Goal: Information Seeking & Learning: Learn about a topic

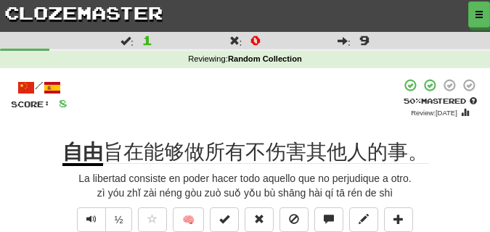
scroll to position [73, 0]
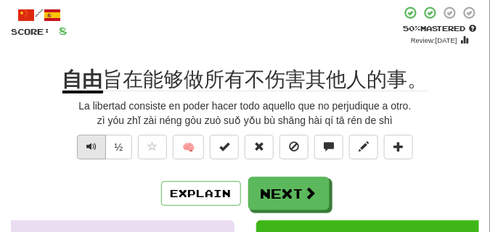
click at [93, 146] on span "Text-to-speech controls" at bounding box center [91, 147] width 10 height 10
click at [92, 146] on span "Text-to-speech controls" at bounding box center [91, 147] width 10 height 10
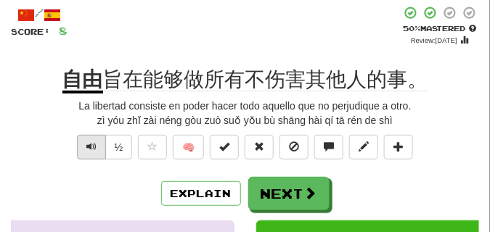
click at [92, 146] on span "Text-to-speech controls" at bounding box center [91, 147] width 10 height 10
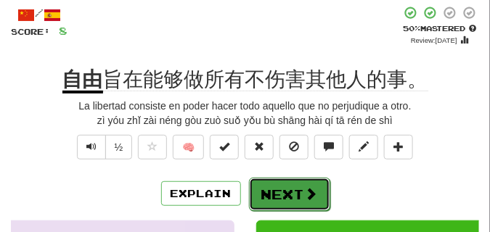
click at [277, 186] on button "Next" at bounding box center [289, 194] width 81 height 33
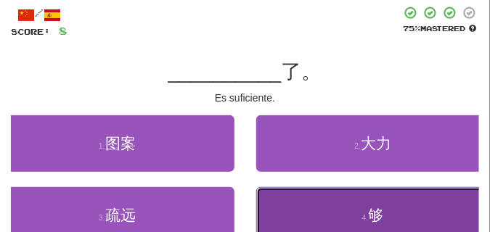
click at [286, 202] on button "4 . 够" at bounding box center [373, 215] width 235 height 57
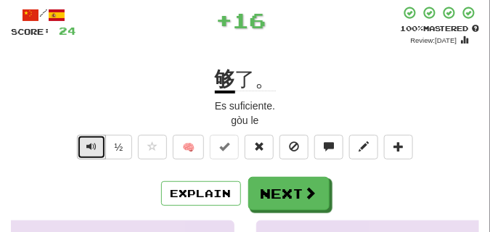
click at [91, 142] on span "Text-to-speech controls" at bounding box center [91, 147] width 10 height 10
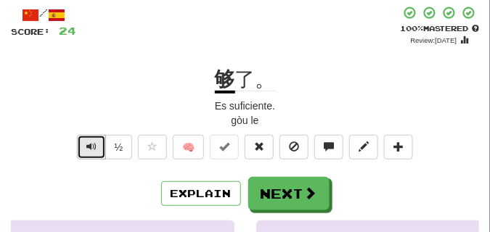
click at [91, 142] on span "Text-to-speech controls" at bounding box center [91, 147] width 10 height 10
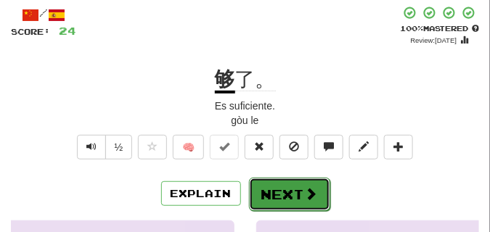
click at [279, 190] on button "Next" at bounding box center [289, 194] width 81 height 33
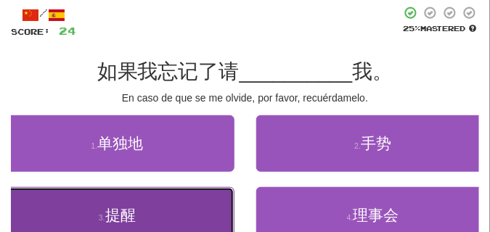
click at [178, 200] on button "3 . 提醒" at bounding box center [117, 215] width 235 height 57
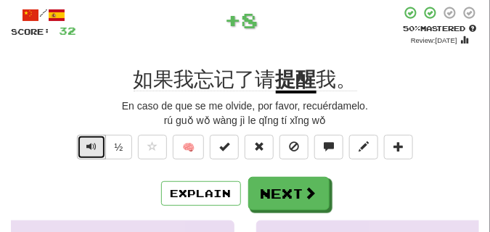
click at [97, 146] on button "Text-to-speech controls" at bounding box center [91, 147] width 29 height 25
click at [90, 144] on span "Text-to-speech controls" at bounding box center [91, 147] width 10 height 10
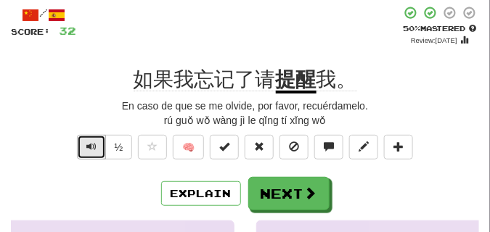
click at [90, 144] on span "Text-to-speech controls" at bounding box center [91, 147] width 10 height 10
click at [90, 143] on span "Text-to-speech controls" at bounding box center [91, 147] width 10 height 10
click at [90, 142] on span "Text-to-speech controls" at bounding box center [91, 147] width 10 height 10
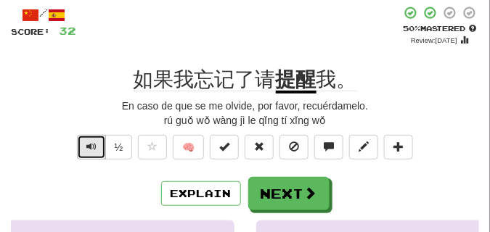
click at [90, 142] on span "Text-to-speech controls" at bounding box center [91, 147] width 10 height 10
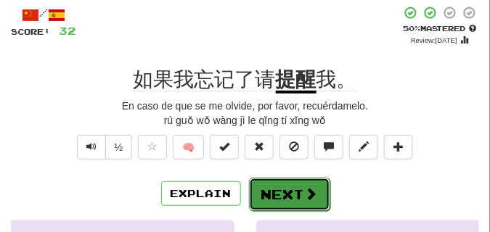
click at [268, 181] on button "Next" at bounding box center [289, 194] width 81 height 33
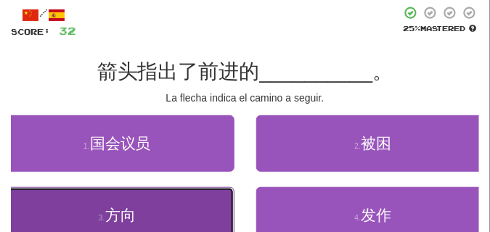
click at [154, 203] on button "3 . 方向" at bounding box center [117, 215] width 235 height 57
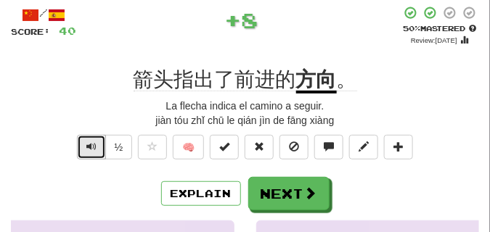
click at [91, 150] on span "Text-to-speech controls" at bounding box center [91, 147] width 10 height 10
click at [90, 150] on span "Text-to-speech controls" at bounding box center [91, 147] width 10 height 10
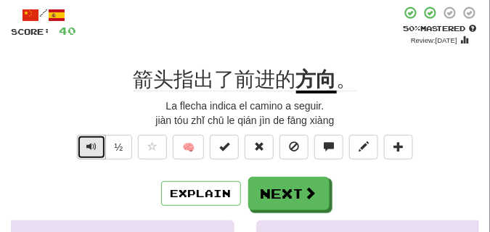
click at [90, 150] on span "Text-to-speech controls" at bounding box center [91, 147] width 10 height 10
click at [89, 150] on span "Text-to-speech controls" at bounding box center [91, 147] width 10 height 10
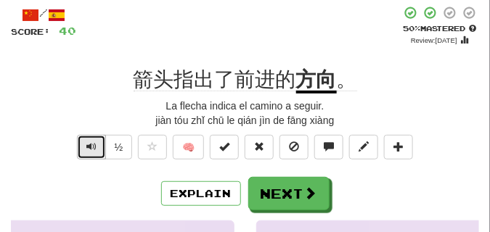
click at [89, 150] on span "Text-to-speech controls" at bounding box center [91, 147] width 10 height 10
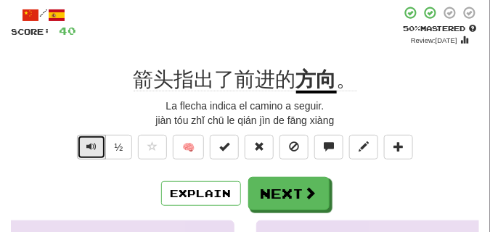
click at [89, 150] on span "Text-to-speech controls" at bounding box center [91, 147] width 10 height 10
click at [89, 149] on span "Text-to-speech controls" at bounding box center [91, 147] width 10 height 10
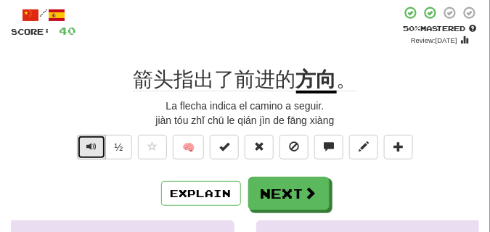
click at [89, 149] on span "Text-to-speech controls" at bounding box center [91, 147] width 10 height 10
click at [89, 148] on span "Text-to-speech controls" at bounding box center [91, 147] width 10 height 10
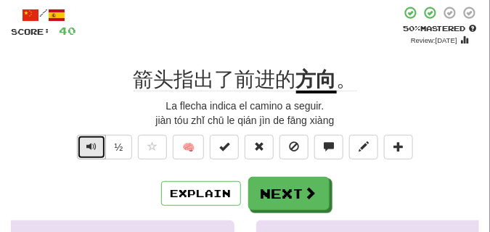
click at [89, 148] on span "Text-to-speech controls" at bounding box center [91, 147] width 10 height 10
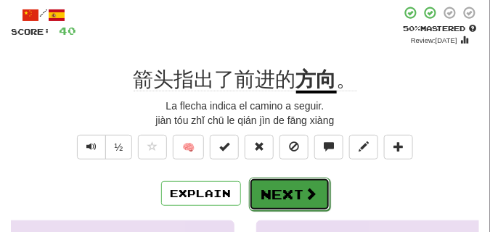
click at [274, 184] on button "Next" at bounding box center [289, 194] width 81 height 33
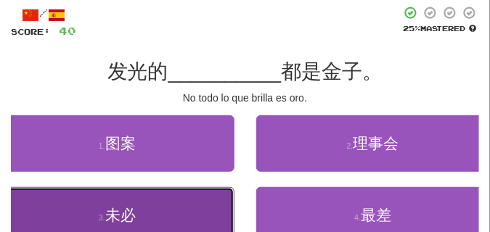
click at [147, 205] on button "3 . 未必" at bounding box center [117, 215] width 235 height 57
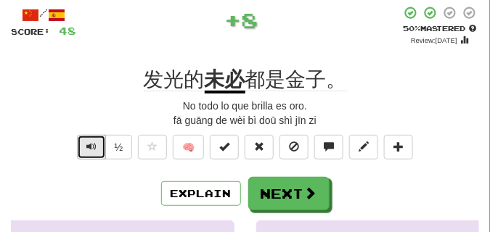
click at [90, 145] on span "Text-to-speech controls" at bounding box center [91, 147] width 10 height 10
click at [91, 147] on span "Text-to-speech controls" at bounding box center [91, 147] width 10 height 10
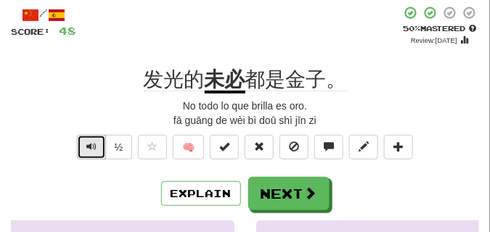
click at [91, 146] on span "Text-to-speech controls" at bounding box center [91, 147] width 10 height 10
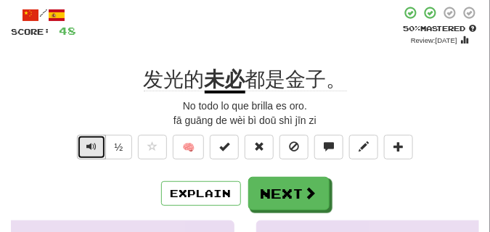
click at [91, 146] on span "Text-to-speech controls" at bounding box center [91, 147] width 10 height 10
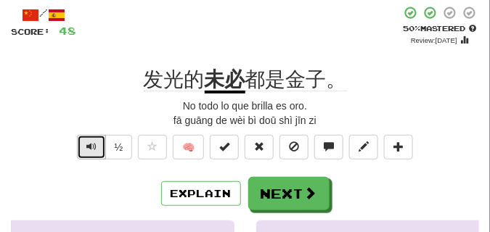
click at [91, 146] on span "Text-to-speech controls" at bounding box center [91, 147] width 10 height 10
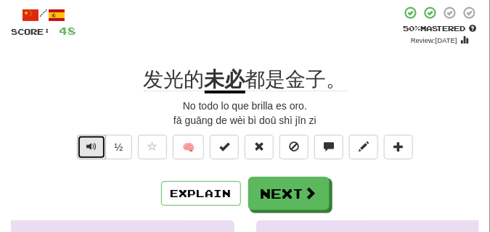
click at [91, 146] on span "Text-to-speech controls" at bounding box center [91, 147] width 10 height 10
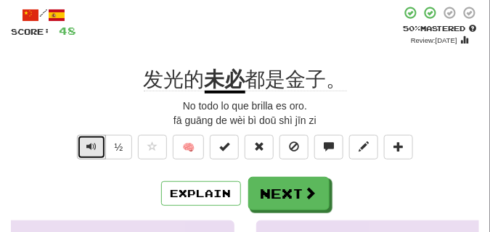
click at [91, 146] on span "Text-to-speech controls" at bounding box center [91, 147] width 10 height 10
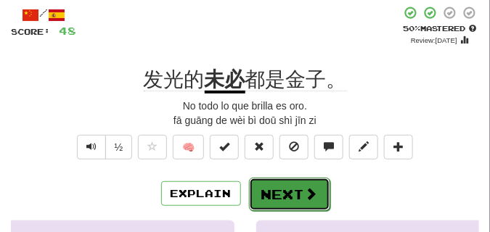
click at [258, 184] on button "Next" at bounding box center [289, 194] width 81 height 33
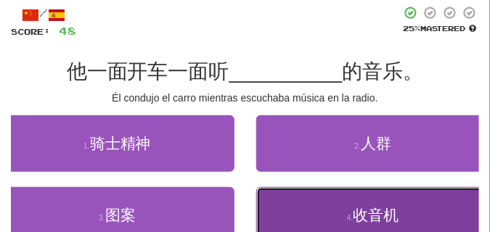
click at [282, 213] on button "4 . 收音机" at bounding box center [373, 215] width 235 height 57
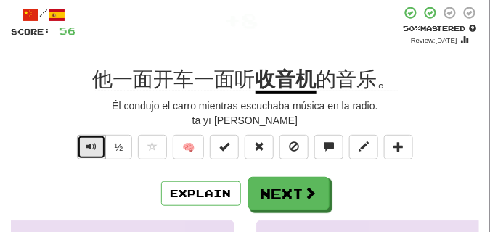
click at [84, 150] on button "Text-to-speech controls" at bounding box center [91, 147] width 29 height 25
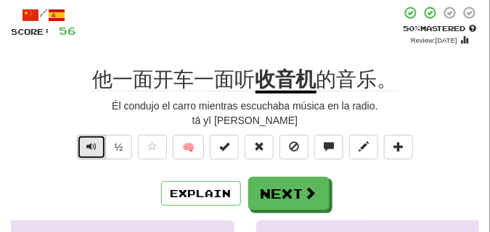
click at [84, 150] on button "Text-to-speech controls" at bounding box center [91, 147] width 29 height 25
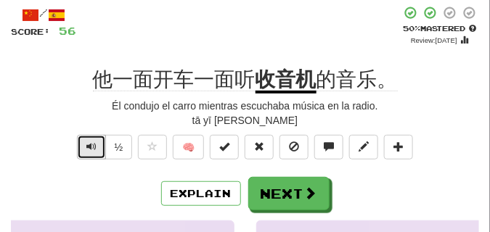
click at [84, 150] on button "Text-to-speech controls" at bounding box center [91, 147] width 29 height 25
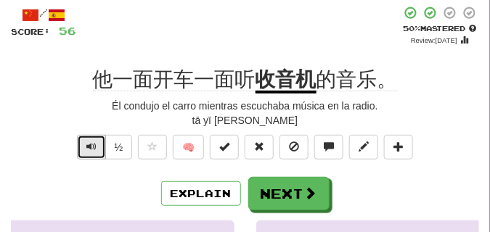
click at [84, 150] on button "Text-to-speech controls" at bounding box center [91, 147] width 29 height 25
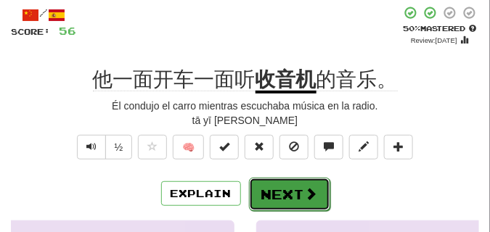
click at [299, 185] on button "Next" at bounding box center [289, 194] width 81 height 33
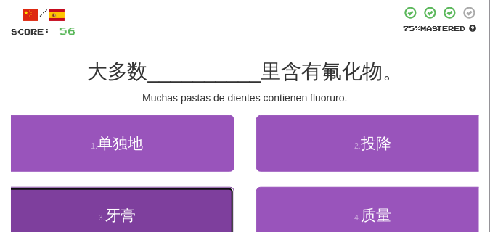
click at [131, 208] on span "牙膏" at bounding box center [120, 215] width 30 height 17
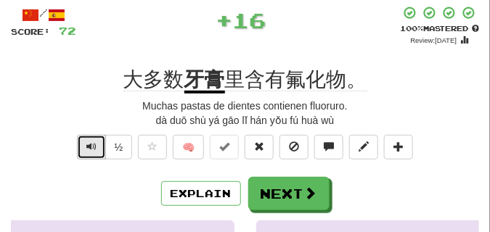
click at [90, 148] on span "Text-to-speech controls" at bounding box center [91, 147] width 10 height 10
click at [91, 144] on span "Text-to-speech controls" at bounding box center [91, 147] width 10 height 10
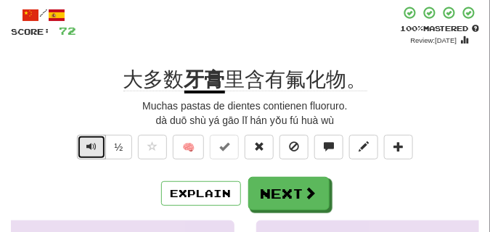
click at [91, 144] on span "Text-to-speech controls" at bounding box center [91, 147] width 10 height 10
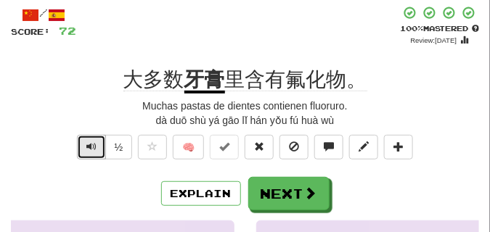
click at [91, 144] on span "Text-to-speech controls" at bounding box center [91, 147] width 10 height 10
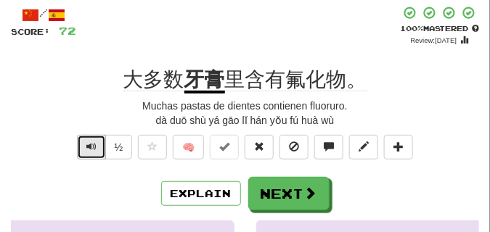
click at [91, 144] on span "Text-to-speech controls" at bounding box center [91, 147] width 10 height 10
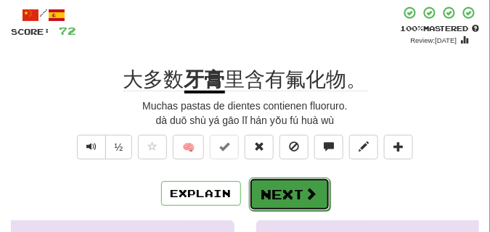
click at [267, 187] on button "Next" at bounding box center [289, 194] width 81 height 33
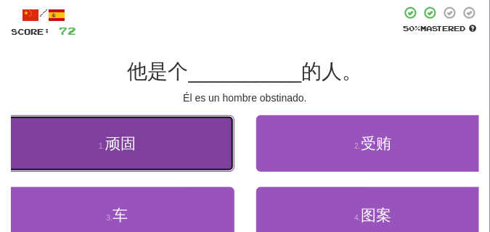
click at [165, 160] on button "1 . 顽固" at bounding box center [117, 143] width 235 height 57
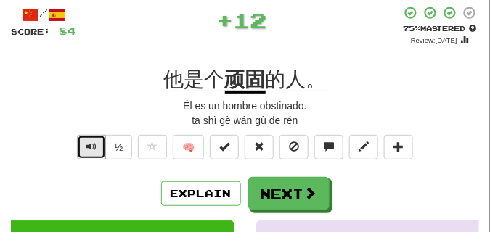
click at [87, 147] on span "Text-to-speech controls" at bounding box center [91, 147] width 10 height 10
click at [88, 147] on span "Text-to-speech controls" at bounding box center [91, 147] width 10 height 10
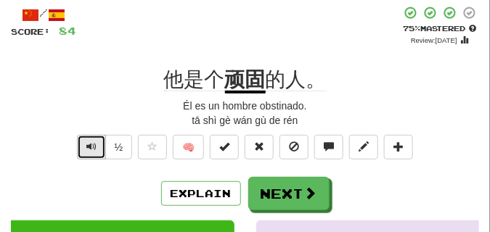
click at [88, 147] on span "Text-to-speech controls" at bounding box center [91, 147] width 10 height 10
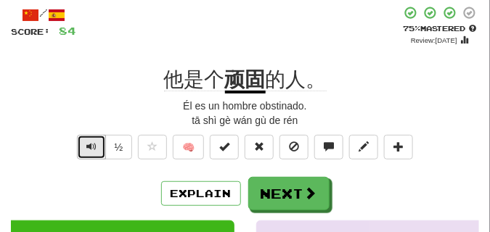
click at [88, 147] on span "Text-to-speech controls" at bounding box center [91, 147] width 10 height 10
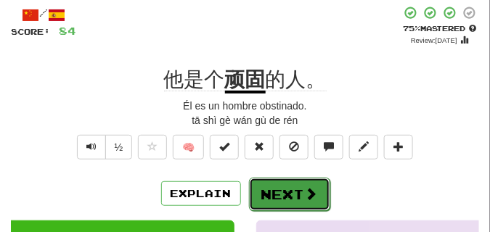
click at [280, 179] on button "Next" at bounding box center [289, 194] width 81 height 33
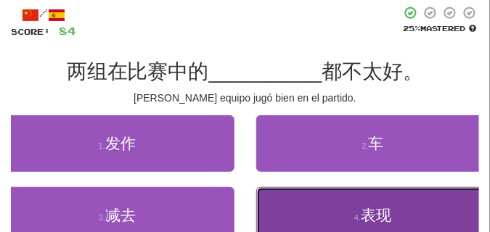
click at [320, 209] on button "4 . 表现" at bounding box center [373, 215] width 235 height 57
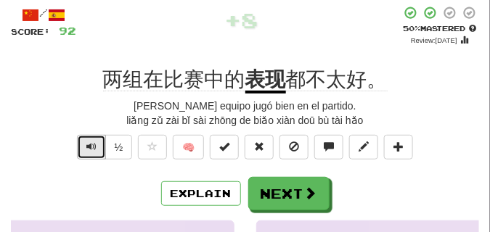
click at [95, 142] on span "Text-to-speech controls" at bounding box center [91, 147] width 10 height 10
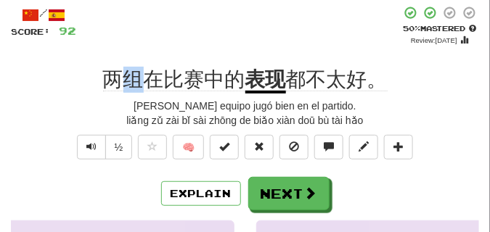
drag, startPoint x: 124, startPoint y: 86, endPoint x: 141, endPoint y: 87, distance: 16.8
click at [141, 87] on span "两组在比赛中的" at bounding box center [174, 79] width 142 height 23
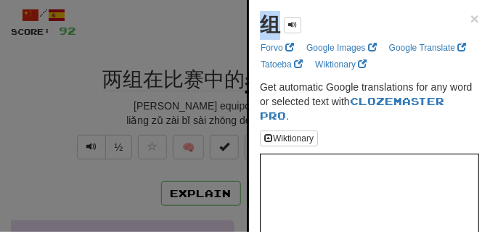
drag, startPoint x: 254, startPoint y: 30, endPoint x: 274, endPoint y: 32, distance: 19.7
copy strong "组"
click at [142, 38] on div at bounding box center [245, 116] width 490 height 232
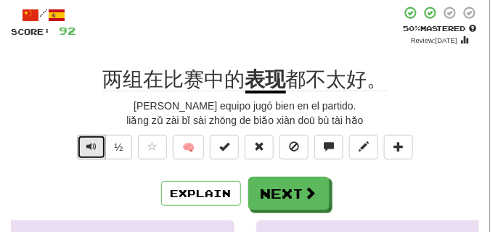
click at [91, 142] on span "Text-to-speech controls" at bounding box center [91, 147] width 10 height 10
click at [91, 139] on button "Text-to-speech controls" at bounding box center [91, 147] width 29 height 25
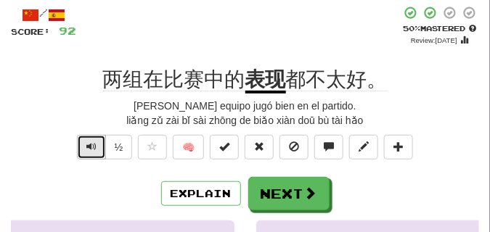
click at [91, 139] on button "Text-to-speech controls" at bounding box center [91, 147] width 29 height 25
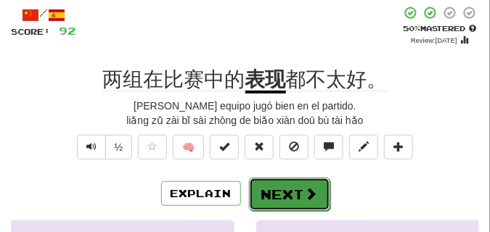
click at [296, 182] on button "Next" at bounding box center [289, 194] width 81 height 33
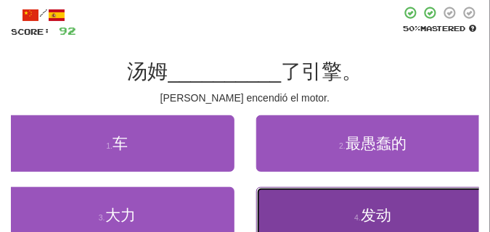
click at [335, 219] on button "4 . 发动" at bounding box center [373, 215] width 235 height 57
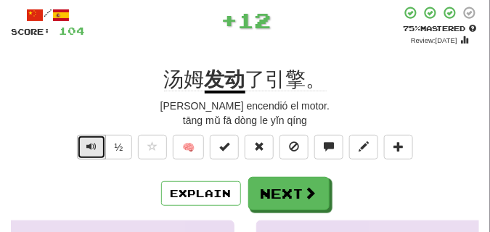
click at [80, 142] on button "Text-to-speech controls" at bounding box center [91, 147] width 29 height 25
click at [84, 140] on button "Text-to-speech controls" at bounding box center [91, 147] width 29 height 25
click at [91, 142] on span "Text-to-speech controls" at bounding box center [91, 147] width 10 height 10
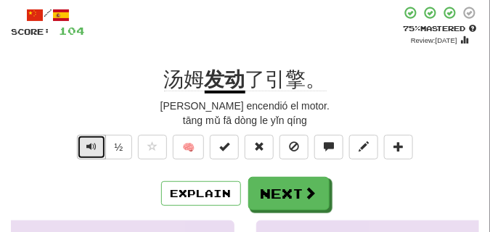
click at [91, 142] on span "Text-to-speech controls" at bounding box center [91, 147] width 10 height 10
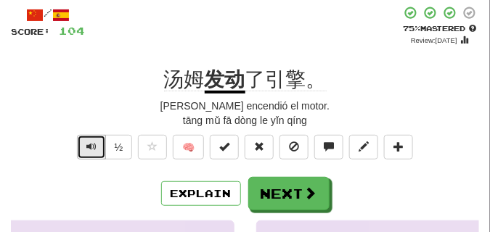
click at [91, 142] on span "Text-to-speech controls" at bounding box center [91, 147] width 10 height 10
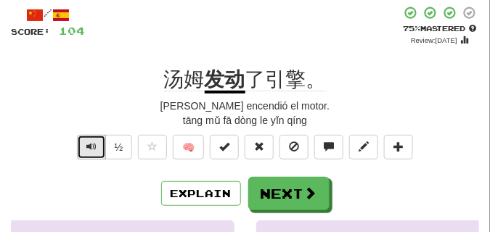
click at [91, 142] on span "Text-to-speech controls" at bounding box center [91, 147] width 10 height 10
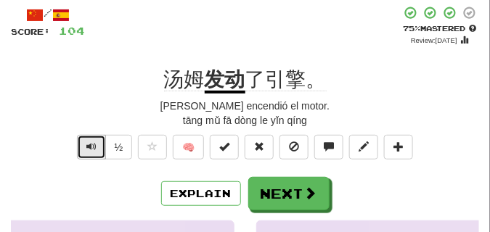
click at [91, 142] on span "Text-to-speech controls" at bounding box center [91, 147] width 10 height 10
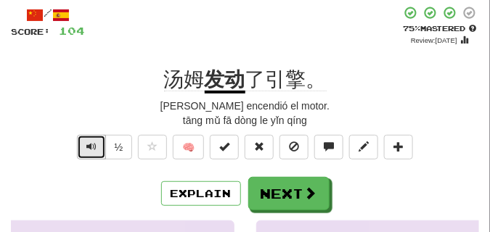
click at [91, 142] on span "Text-to-speech controls" at bounding box center [91, 147] width 10 height 10
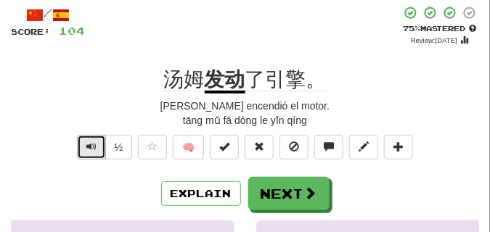
click at [91, 142] on span "Text-to-speech controls" at bounding box center [91, 147] width 10 height 10
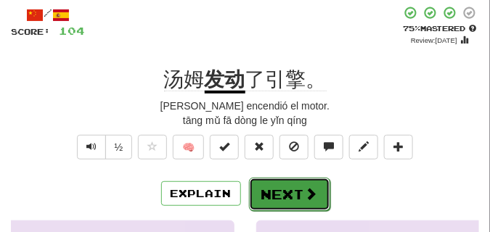
click at [273, 182] on button "Next" at bounding box center [289, 194] width 81 height 33
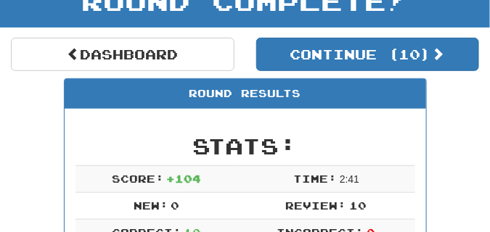
scroll to position [28, 0]
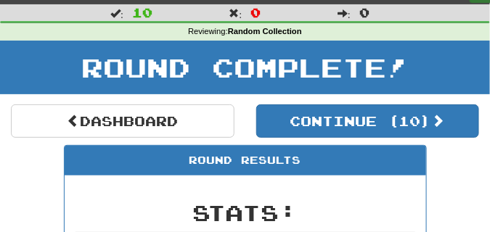
click at [430, 68] on h1 "Round Complete!" at bounding box center [245, 67] width 480 height 29
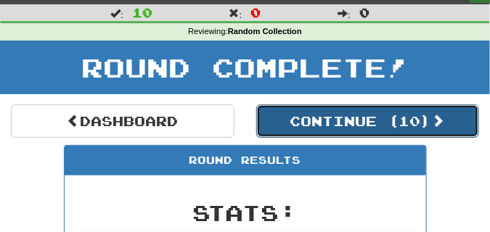
click at [319, 118] on button "Continue ( 10 )" at bounding box center [368, 121] width 224 height 33
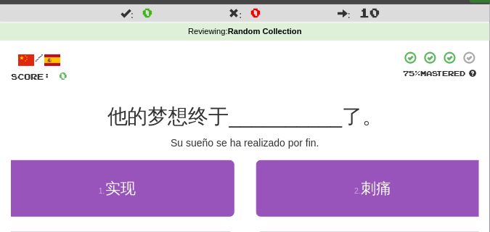
scroll to position [64, 0]
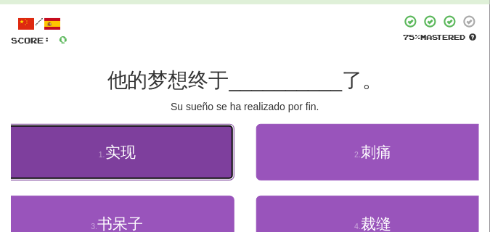
click at [97, 149] on button "1 . 实现" at bounding box center [117, 152] width 235 height 57
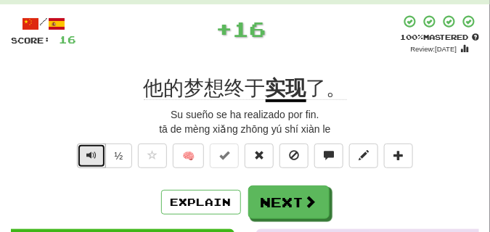
click at [86, 150] on span "Text-to-speech controls" at bounding box center [91, 155] width 10 height 10
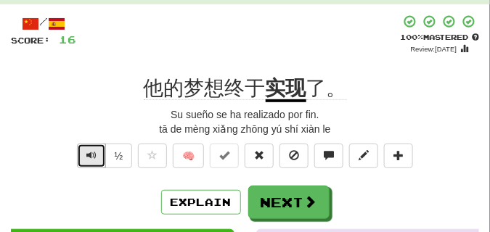
click at [86, 150] on span "Text-to-speech controls" at bounding box center [91, 155] width 10 height 10
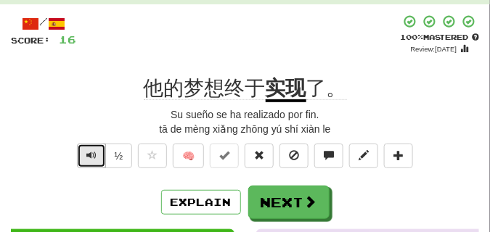
click at [86, 150] on span "Text-to-speech controls" at bounding box center [91, 155] width 10 height 10
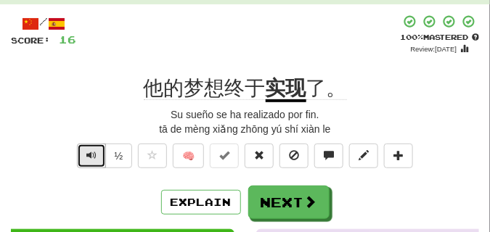
click at [86, 150] on span "Text-to-speech controls" at bounding box center [91, 155] width 10 height 10
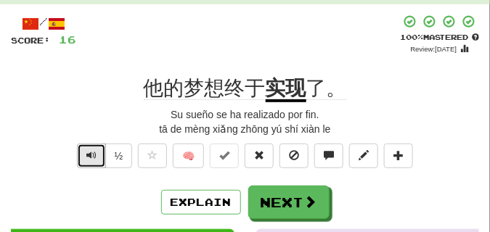
click at [86, 150] on span "Text-to-speech controls" at bounding box center [91, 155] width 10 height 10
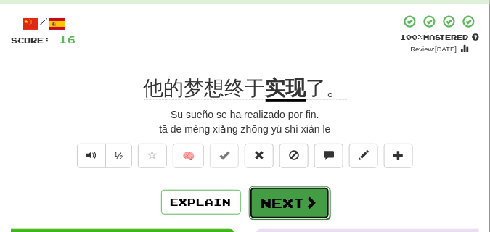
click at [302, 188] on button "Next" at bounding box center [289, 203] width 81 height 33
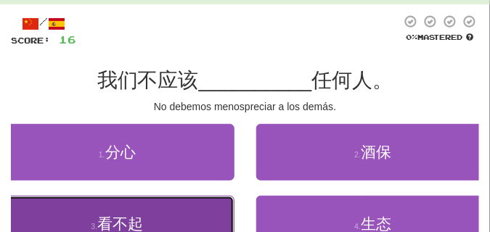
click at [142, 209] on button "3 . 看不起" at bounding box center [117, 224] width 235 height 57
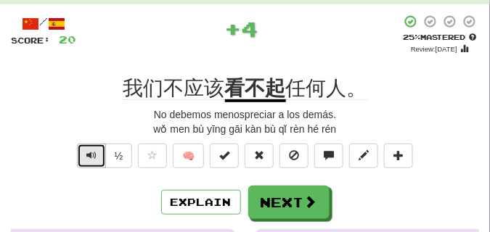
click at [91, 155] on span "Text-to-speech controls" at bounding box center [91, 155] width 10 height 10
click at [91, 154] on span "Text-to-speech controls" at bounding box center [91, 155] width 10 height 10
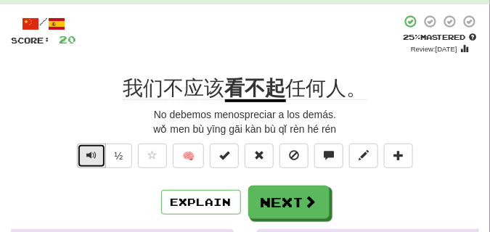
click at [91, 154] on span "Text-to-speech controls" at bounding box center [91, 155] width 10 height 10
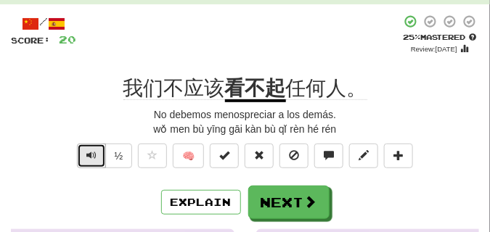
click at [91, 154] on span "Text-to-speech controls" at bounding box center [91, 155] width 10 height 10
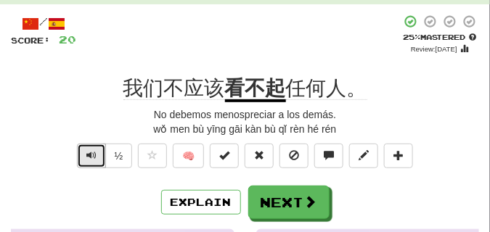
click at [91, 154] on span "Text-to-speech controls" at bounding box center [91, 155] width 10 height 10
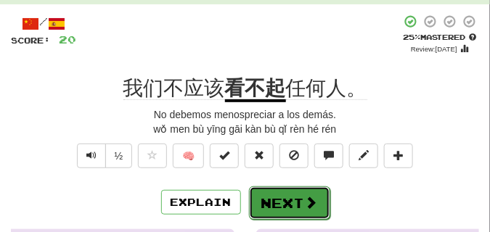
click at [288, 193] on button "Next" at bounding box center [289, 203] width 81 height 33
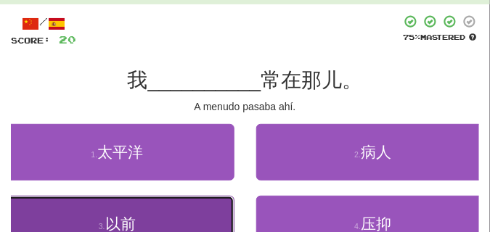
click at [174, 211] on button "3 . 以前" at bounding box center [117, 224] width 235 height 57
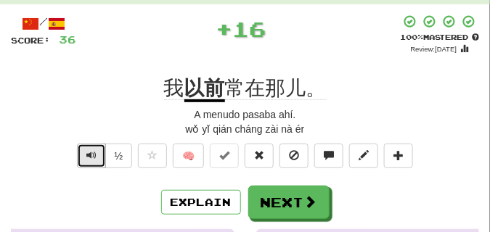
click at [93, 159] on span "Text-to-speech controls" at bounding box center [91, 155] width 10 height 10
click at [93, 158] on span "Text-to-speech controls" at bounding box center [91, 155] width 10 height 10
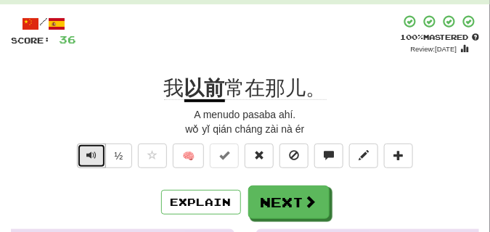
click at [98, 160] on button "Text-to-speech controls" at bounding box center [91, 156] width 29 height 25
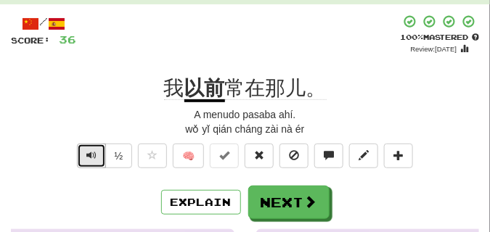
click at [98, 160] on button "Text-to-speech controls" at bounding box center [91, 156] width 29 height 25
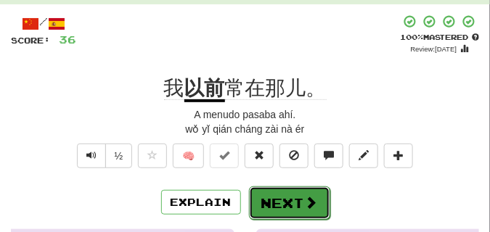
click at [274, 195] on button "Next" at bounding box center [289, 203] width 81 height 33
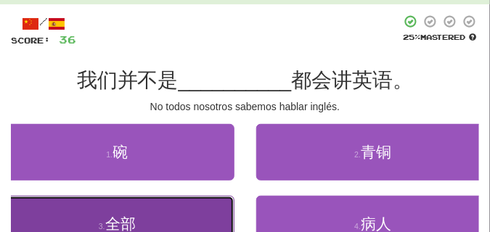
click at [105, 207] on button "3 . 全部" at bounding box center [117, 224] width 235 height 57
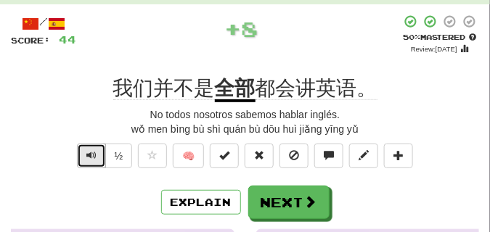
click at [91, 152] on span "Text-to-speech controls" at bounding box center [91, 155] width 10 height 10
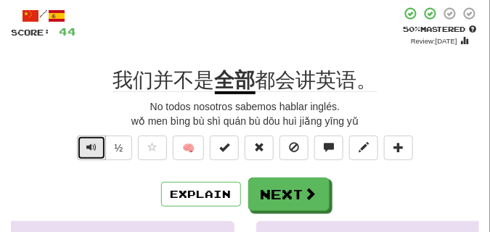
scroll to position [73, 0]
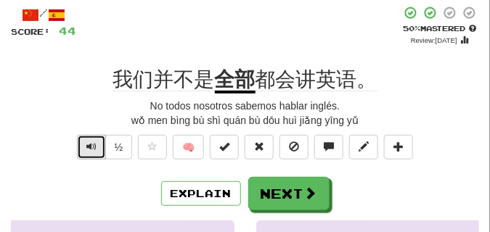
click at [88, 145] on span "Text-to-speech controls" at bounding box center [91, 147] width 10 height 10
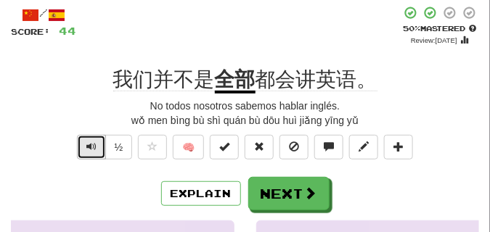
click at [88, 145] on span "Text-to-speech controls" at bounding box center [91, 147] width 10 height 10
click at [86, 144] on span "Text-to-speech controls" at bounding box center [91, 147] width 10 height 10
click at [86, 142] on span "Text-to-speech controls" at bounding box center [91, 147] width 10 height 10
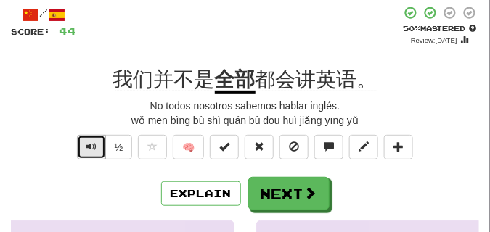
click at [86, 142] on span "Text-to-speech controls" at bounding box center [91, 147] width 10 height 10
click at [91, 145] on span "Text-to-speech controls" at bounding box center [91, 147] width 10 height 10
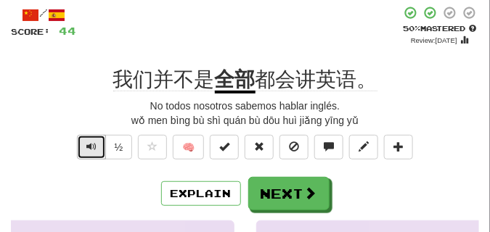
click at [91, 145] on span "Text-to-speech controls" at bounding box center [91, 147] width 10 height 10
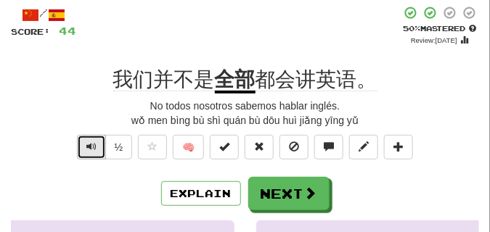
click at [91, 145] on span "Text-to-speech controls" at bounding box center [91, 147] width 10 height 10
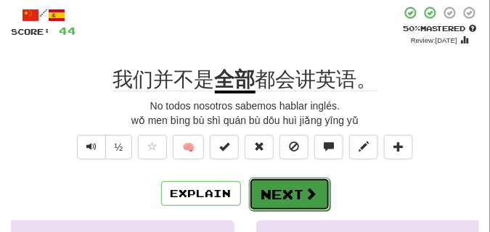
click at [292, 182] on button "Next" at bounding box center [289, 194] width 81 height 33
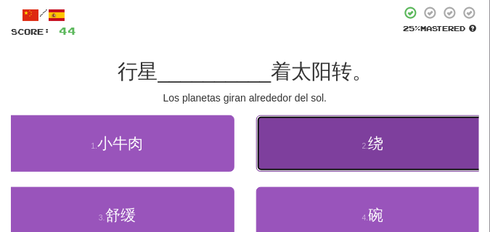
click at [306, 155] on button "2 . 绕" at bounding box center [373, 143] width 235 height 57
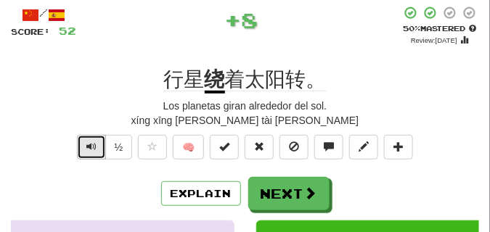
click at [96, 147] on button "Text-to-speech controls" at bounding box center [91, 147] width 29 height 25
click at [91, 147] on span "Text-to-speech controls" at bounding box center [91, 147] width 10 height 10
click at [90, 147] on span "Text-to-speech controls" at bounding box center [91, 147] width 10 height 10
click at [89, 147] on span "Text-to-speech controls" at bounding box center [91, 147] width 10 height 10
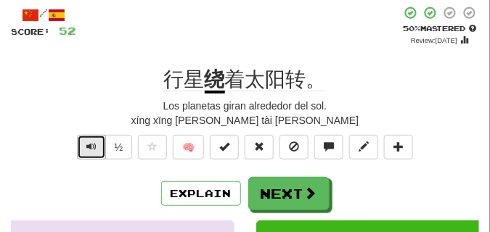
click at [89, 147] on span "Text-to-speech controls" at bounding box center [91, 147] width 10 height 10
click at [88, 147] on span "Text-to-speech controls" at bounding box center [91, 147] width 10 height 10
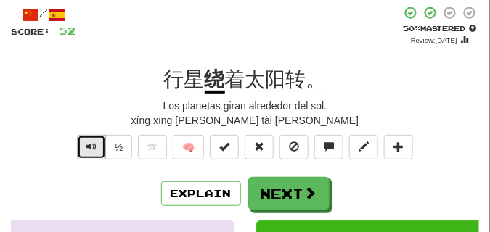
click at [88, 147] on span "Text-to-speech controls" at bounding box center [91, 147] width 10 height 10
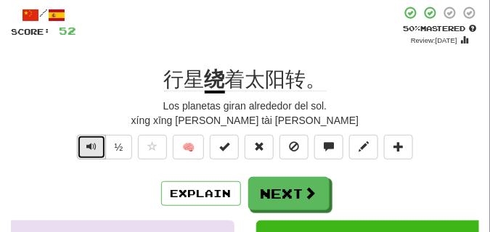
click at [88, 147] on span "Text-to-speech controls" at bounding box center [91, 147] width 10 height 10
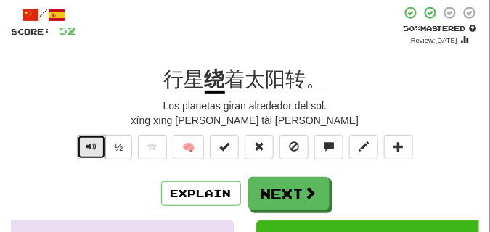
click at [88, 147] on span "Text-to-speech controls" at bounding box center [91, 147] width 10 height 10
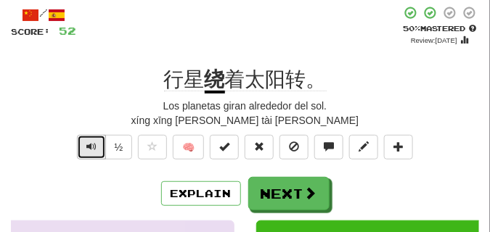
click at [88, 147] on span "Text-to-speech controls" at bounding box center [91, 147] width 10 height 10
click at [86, 142] on span "Text-to-speech controls" at bounding box center [91, 147] width 10 height 10
click at [88, 142] on span "Text-to-speech controls" at bounding box center [91, 147] width 10 height 10
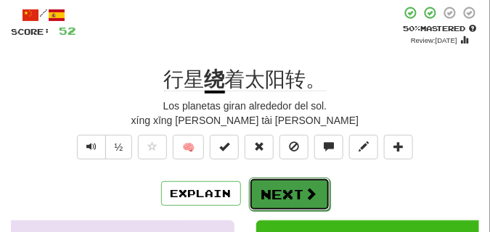
click at [268, 187] on button "Next" at bounding box center [289, 194] width 81 height 33
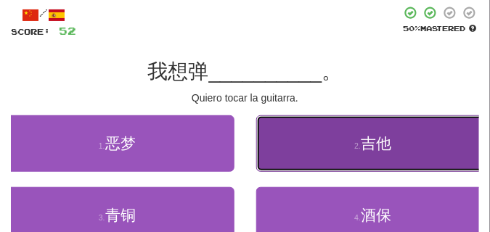
click at [296, 157] on button "2 . 吉他" at bounding box center [373, 143] width 235 height 57
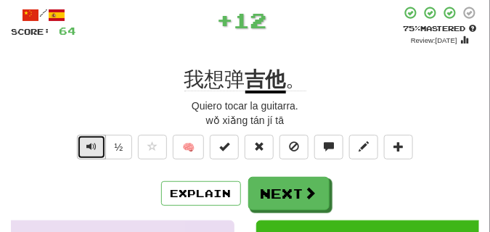
click at [92, 142] on span "Text-to-speech controls" at bounding box center [91, 147] width 10 height 10
click at [91, 142] on span "Text-to-speech controls" at bounding box center [91, 147] width 10 height 10
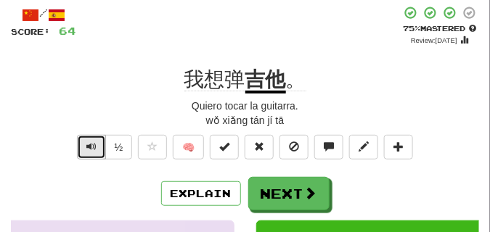
click at [90, 142] on span "Text-to-speech controls" at bounding box center [91, 147] width 10 height 10
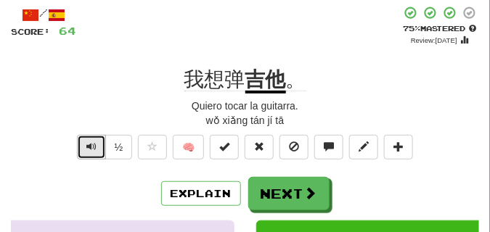
click at [90, 142] on span "Text-to-speech controls" at bounding box center [91, 147] width 10 height 10
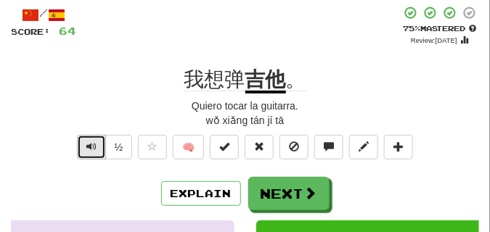
click at [90, 142] on span "Text-to-speech controls" at bounding box center [91, 147] width 10 height 10
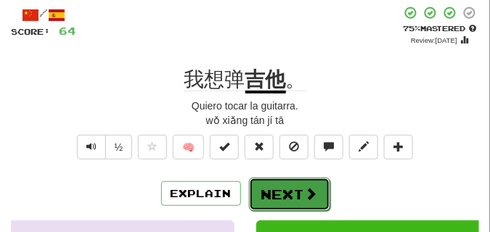
click at [279, 185] on button "Next" at bounding box center [289, 194] width 81 height 33
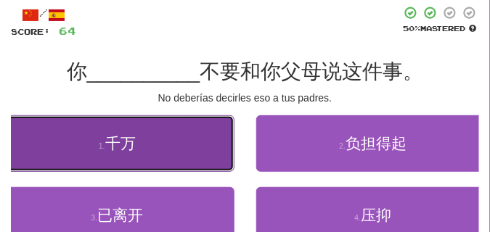
click at [120, 150] on span "千万" at bounding box center [120, 143] width 30 height 17
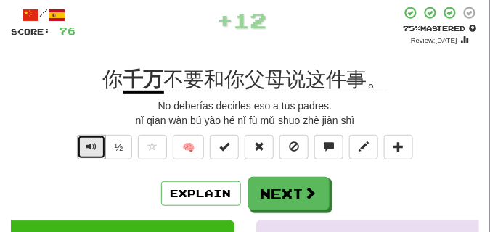
click at [90, 146] on span "Text-to-speech controls" at bounding box center [91, 147] width 10 height 10
click at [89, 145] on span "Text-to-speech controls" at bounding box center [91, 147] width 10 height 10
click at [89, 144] on span "Text-to-speech controls" at bounding box center [91, 147] width 10 height 10
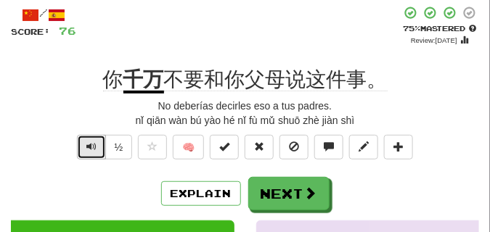
click at [89, 144] on span "Text-to-speech controls" at bounding box center [91, 147] width 10 height 10
click at [88, 143] on span "Text-to-speech controls" at bounding box center [91, 147] width 10 height 10
click at [86, 142] on span "Text-to-speech controls" at bounding box center [91, 147] width 10 height 10
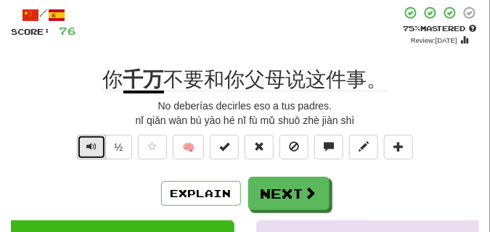
click at [86, 142] on span "Text-to-speech controls" at bounding box center [91, 147] width 10 height 10
click at [84, 142] on button "Text-to-speech controls" at bounding box center [91, 147] width 29 height 25
click at [87, 142] on span "Text-to-speech controls" at bounding box center [91, 147] width 10 height 10
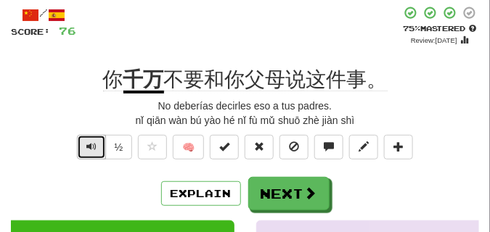
click at [87, 142] on span "Text-to-speech controls" at bounding box center [91, 147] width 10 height 10
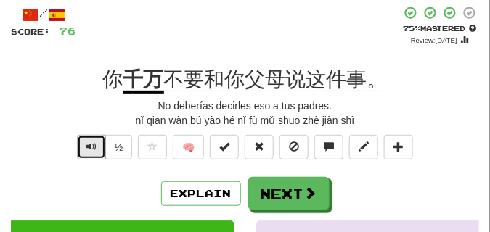
click at [87, 142] on span "Text-to-speech controls" at bounding box center [91, 147] width 10 height 10
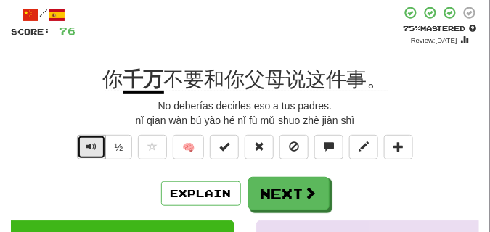
click at [87, 142] on span "Text-to-speech controls" at bounding box center [91, 147] width 10 height 10
click at [98, 147] on button "Text-to-speech controls" at bounding box center [91, 147] width 29 height 25
click at [97, 147] on button "Text-to-speech controls" at bounding box center [91, 147] width 29 height 25
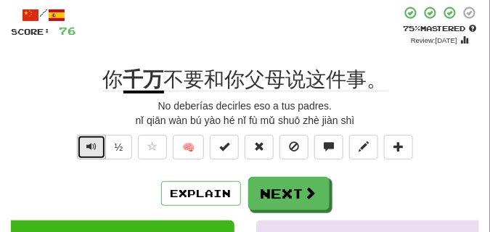
click at [98, 146] on button "Text-to-speech controls" at bounding box center [91, 147] width 29 height 25
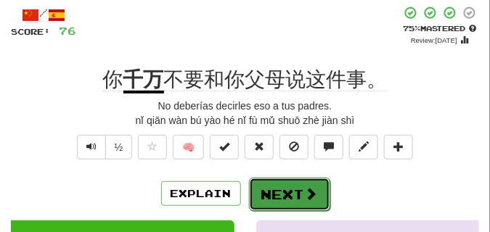
click at [271, 181] on button "Next" at bounding box center [289, 194] width 81 height 33
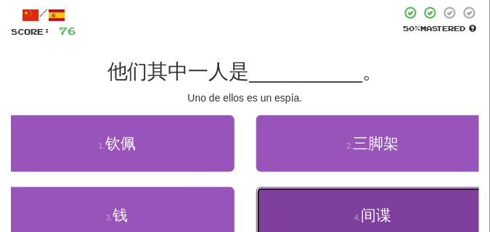
click at [372, 218] on span "间谍" at bounding box center [376, 215] width 30 height 17
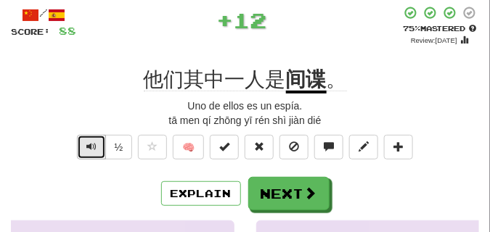
click at [89, 144] on span "Text-to-speech controls" at bounding box center [91, 147] width 10 height 10
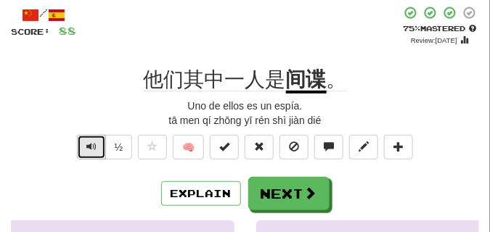
click at [89, 144] on span "Text-to-speech controls" at bounding box center [91, 147] width 10 height 10
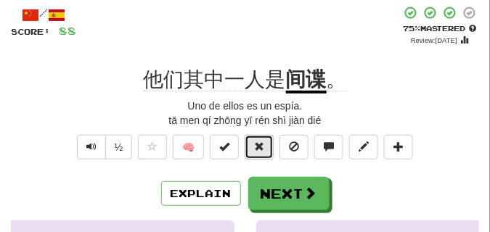
click at [256, 151] on span at bounding box center [259, 147] width 10 height 10
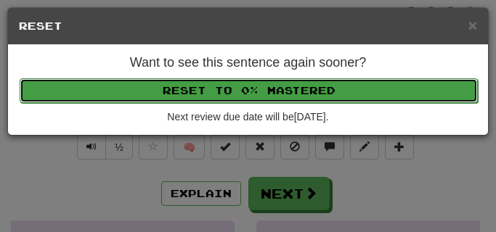
click at [244, 89] on button "Reset to 0% Mastered" at bounding box center [249, 90] width 458 height 25
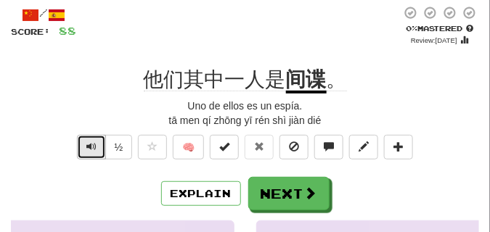
click at [91, 146] on span "Text-to-speech controls" at bounding box center [91, 147] width 10 height 10
click at [91, 145] on span "Text-to-speech controls" at bounding box center [91, 147] width 10 height 10
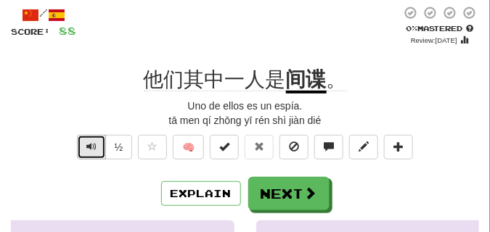
click at [91, 145] on span "Text-to-speech controls" at bounding box center [91, 147] width 10 height 10
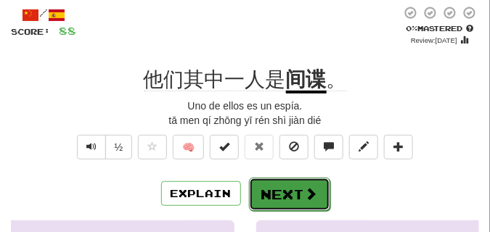
click at [263, 187] on button "Next" at bounding box center [289, 194] width 81 height 33
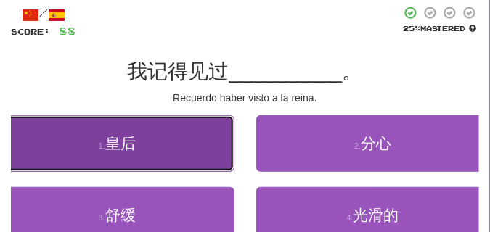
click at [174, 152] on button "1 . 皇后" at bounding box center [117, 143] width 235 height 57
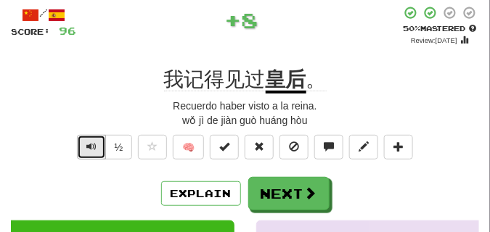
click at [91, 147] on span "Text-to-speech controls" at bounding box center [91, 147] width 10 height 10
click at [91, 143] on span "Text-to-speech controls" at bounding box center [91, 147] width 10 height 10
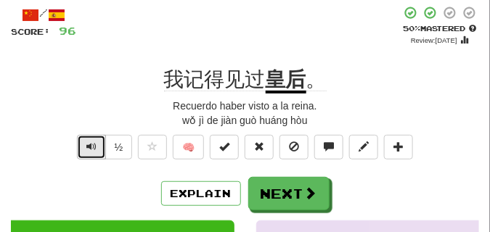
click at [91, 143] on span "Text-to-speech controls" at bounding box center [91, 147] width 10 height 10
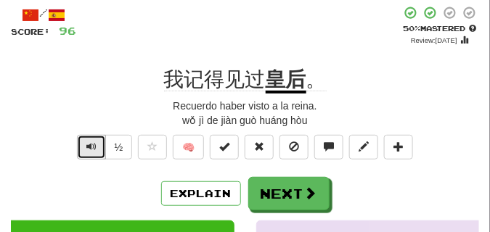
click at [91, 143] on span "Text-to-speech controls" at bounding box center [91, 147] width 10 height 10
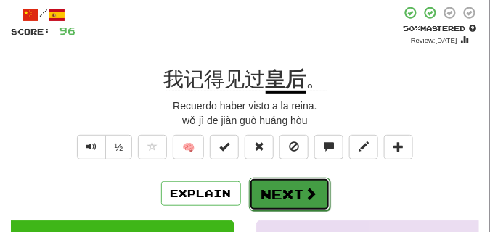
click at [277, 184] on button "Next" at bounding box center [289, 194] width 81 height 33
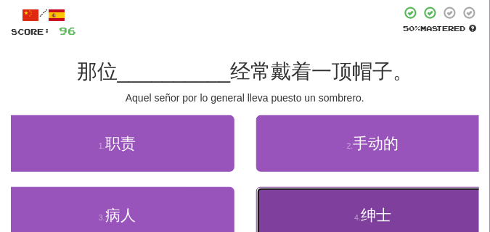
click at [325, 213] on button "4 . 绅士" at bounding box center [373, 215] width 235 height 57
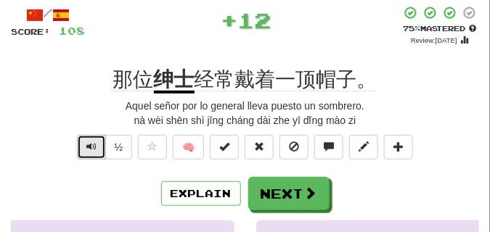
click at [90, 146] on span "Text-to-speech controls" at bounding box center [91, 147] width 10 height 10
click at [85, 150] on button "Text-to-speech controls" at bounding box center [91, 147] width 29 height 25
click at [84, 149] on button "Text-to-speech controls" at bounding box center [91, 147] width 29 height 25
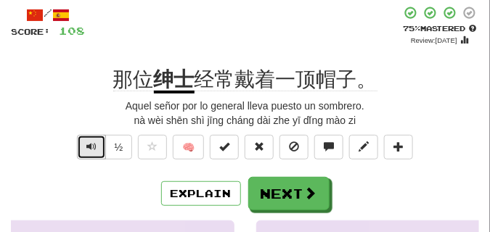
click at [84, 149] on button "Text-to-speech controls" at bounding box center [91, 147] width 29 height 25
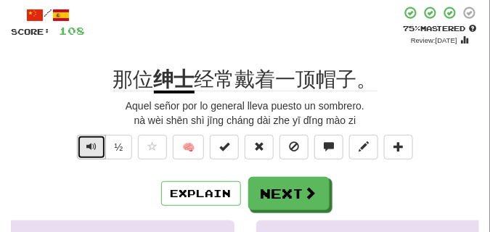
click at [84, 149] on button "Text-to-speech controls" at bounding box center [91, 147] width 29 height 25
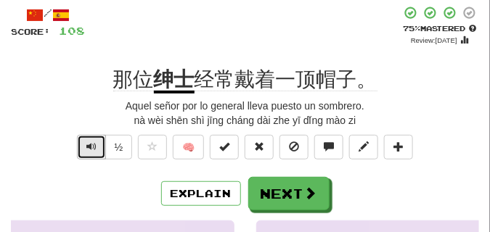
click at [84, 149] on button "Text-to-speech controls" at bounding box center [91, 147] width 29 height 25
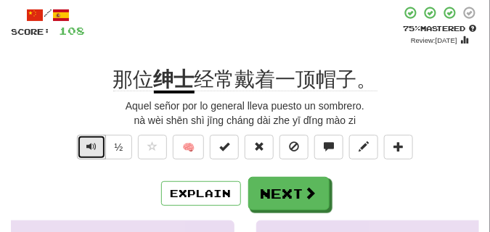
click at [84, 149] on button "Text-to-speech controls" at bounding box center [91, 147] width 29 height 25
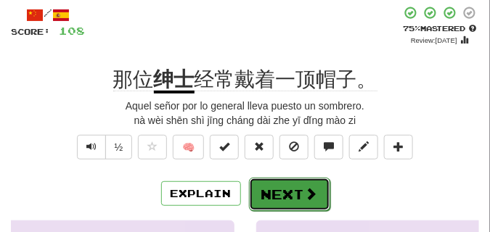
click at [269, 187] on button "Next" at bounding box center [289, 194] width 81 height 33
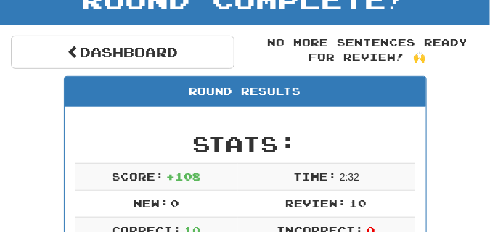
scroll to position [137, 0]
